Goal: Task Accomplishment & Management: Manage account settings

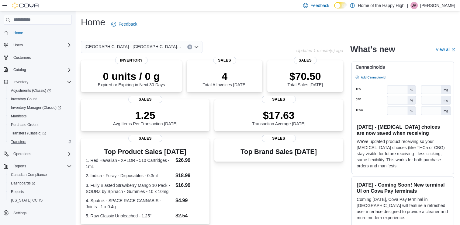
click at [48, 141] on div "Transfers" at bounding box center [40, 141] width 63 height 7
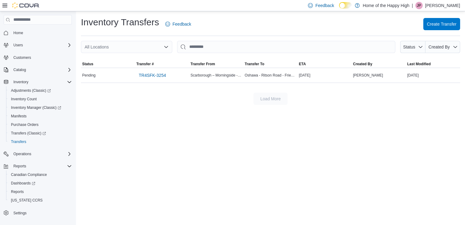
click at [203, 104] on div "Load More" at bounding box center [270, 99] width 379 height 12
